Goal: Information Seeking & Learning: Learn about a topic

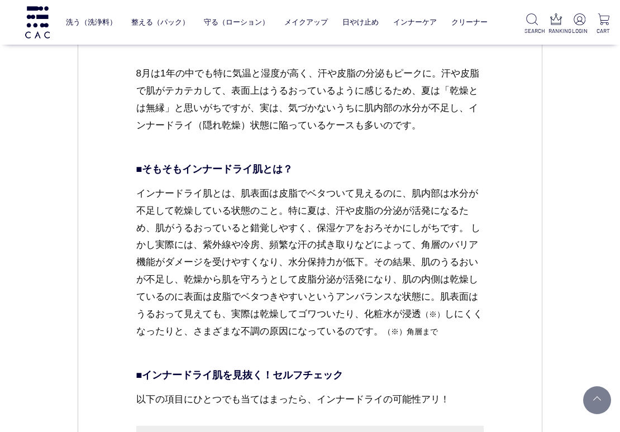
scroll to position [1117, 0]
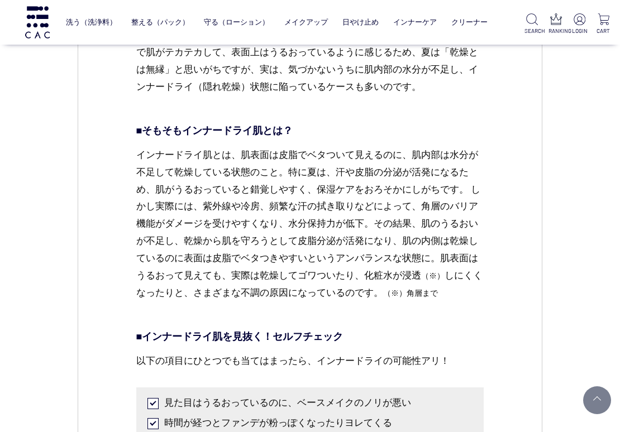
scroll to position [1005, 0]
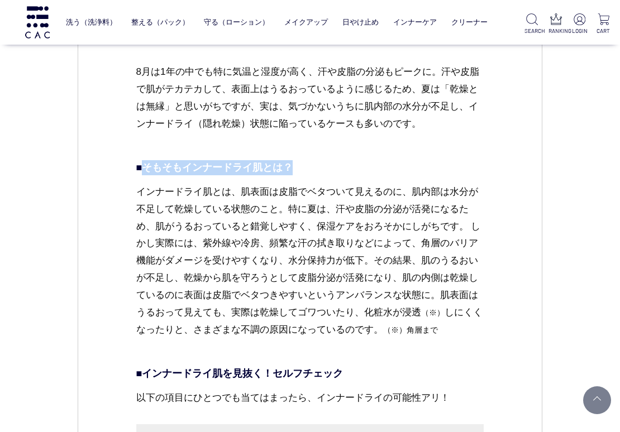
drag, startPoint x: 147, startPoint y: 166, endPoint x: 296, endPoint y: 164, distance: 149.1
click at [296, 164] on p "■そもそもインナードライ肌とは？" at bounding box center [310, 167] width 348 height 15
copy p "そもそもインナードライ肌とは？"
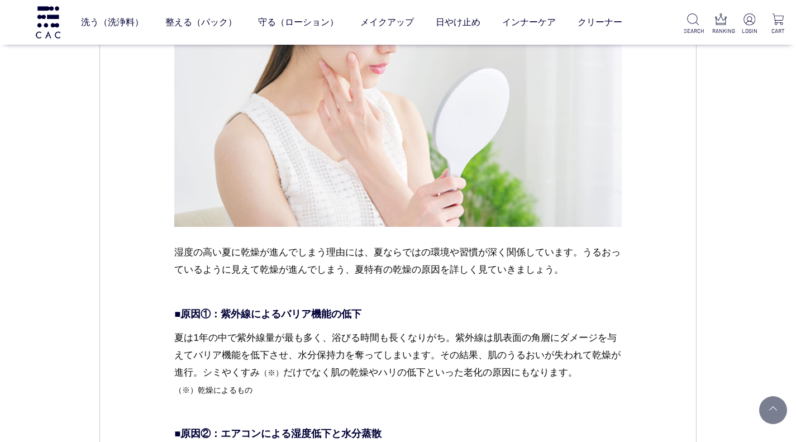
scroll to position [1662, 0]
